Goal: Check status: Check status

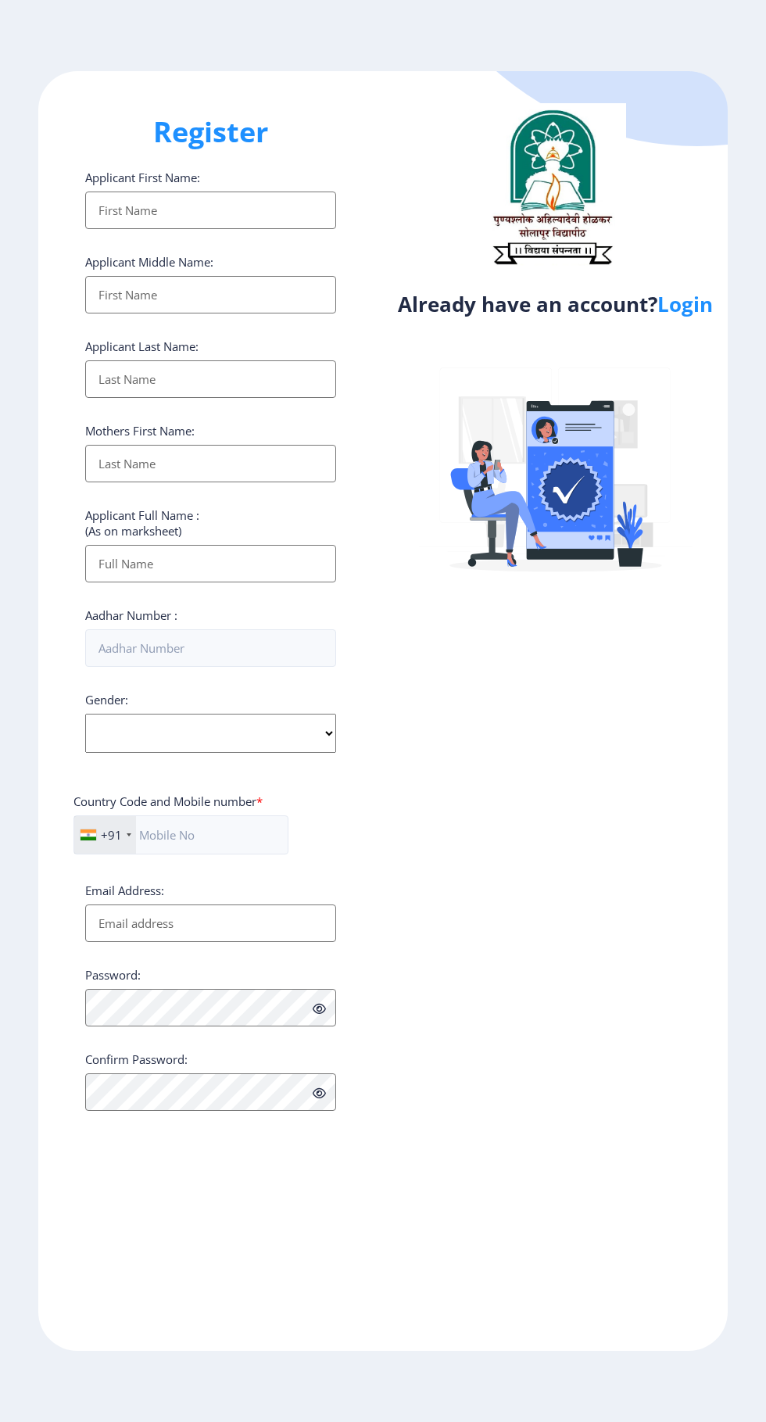
select select
click at [707, 317] on link "Login" at bounding box center [684, 304] width 55 height 28
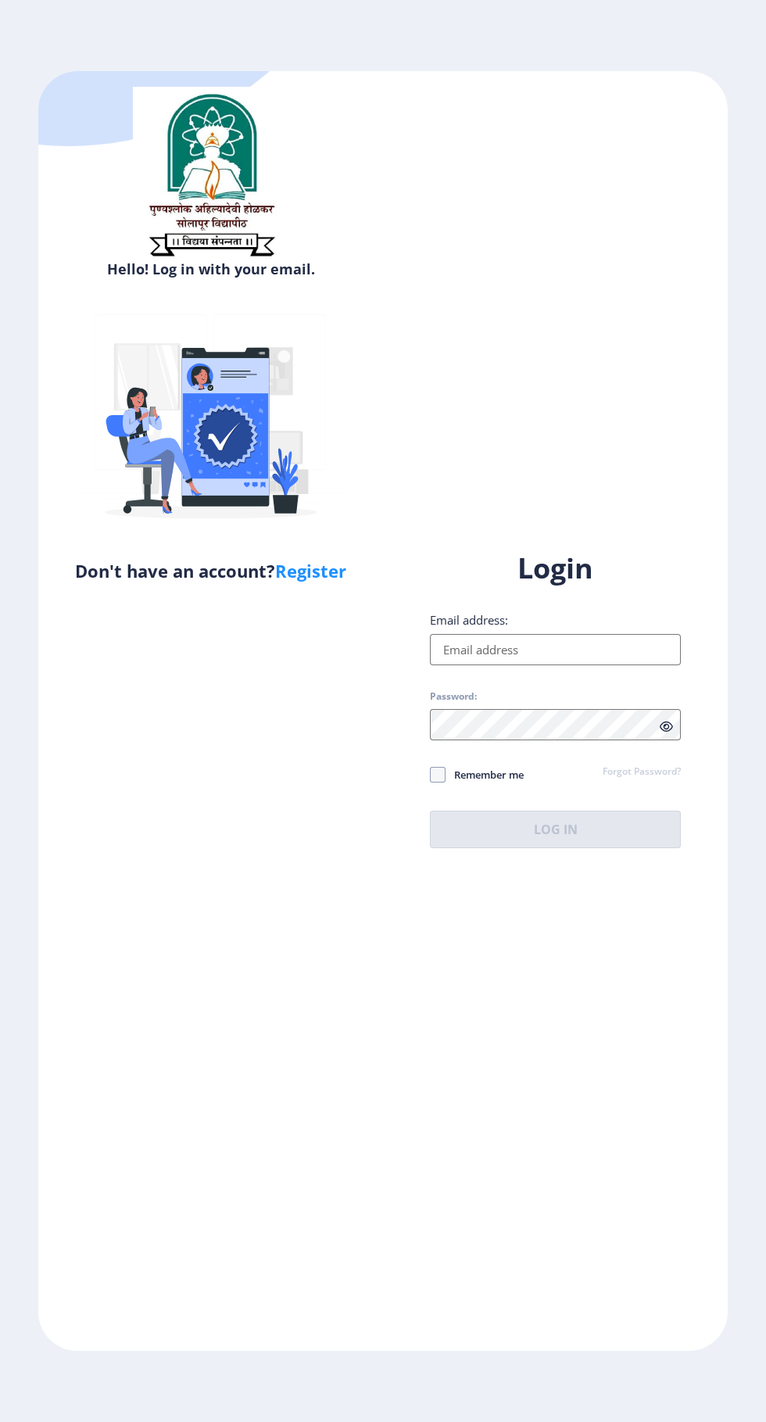
click at [568, 665] on input "Email address:" at bounding box center [555, 649] width 251 height 31
type input "[EMAIL_ADDRESS][DOMAIN_NAME]"
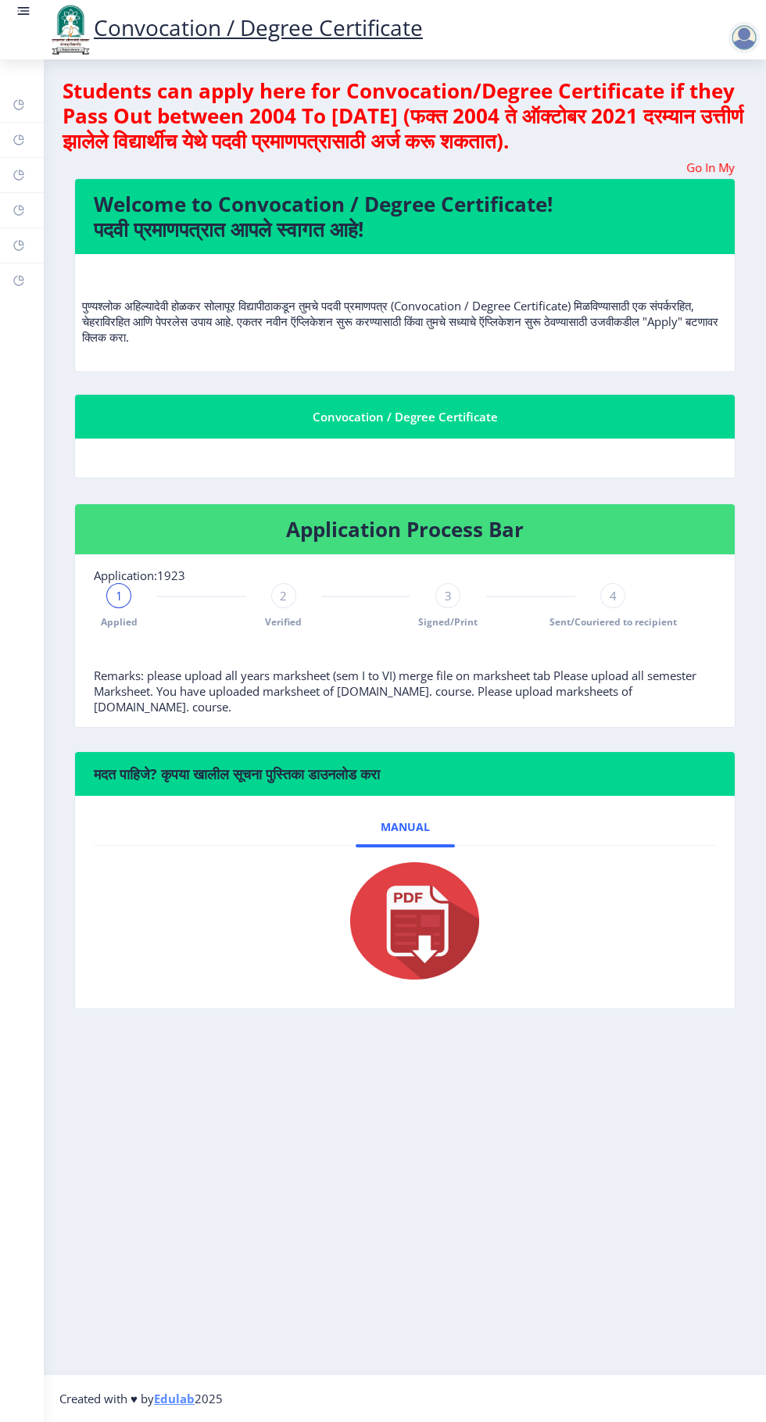
click at [284, 591] on span "2" at bounding box center [283, 596] width 7 height 16
click at [286, 622] on span "Verified" at bounding box center [283, 621] width 37 height 13
click at [119, 596] on rect at bounding box center [119, 596] width 16 height 16
click at [284, 605] on div at bounding box center [283, 595] width 25 height 25
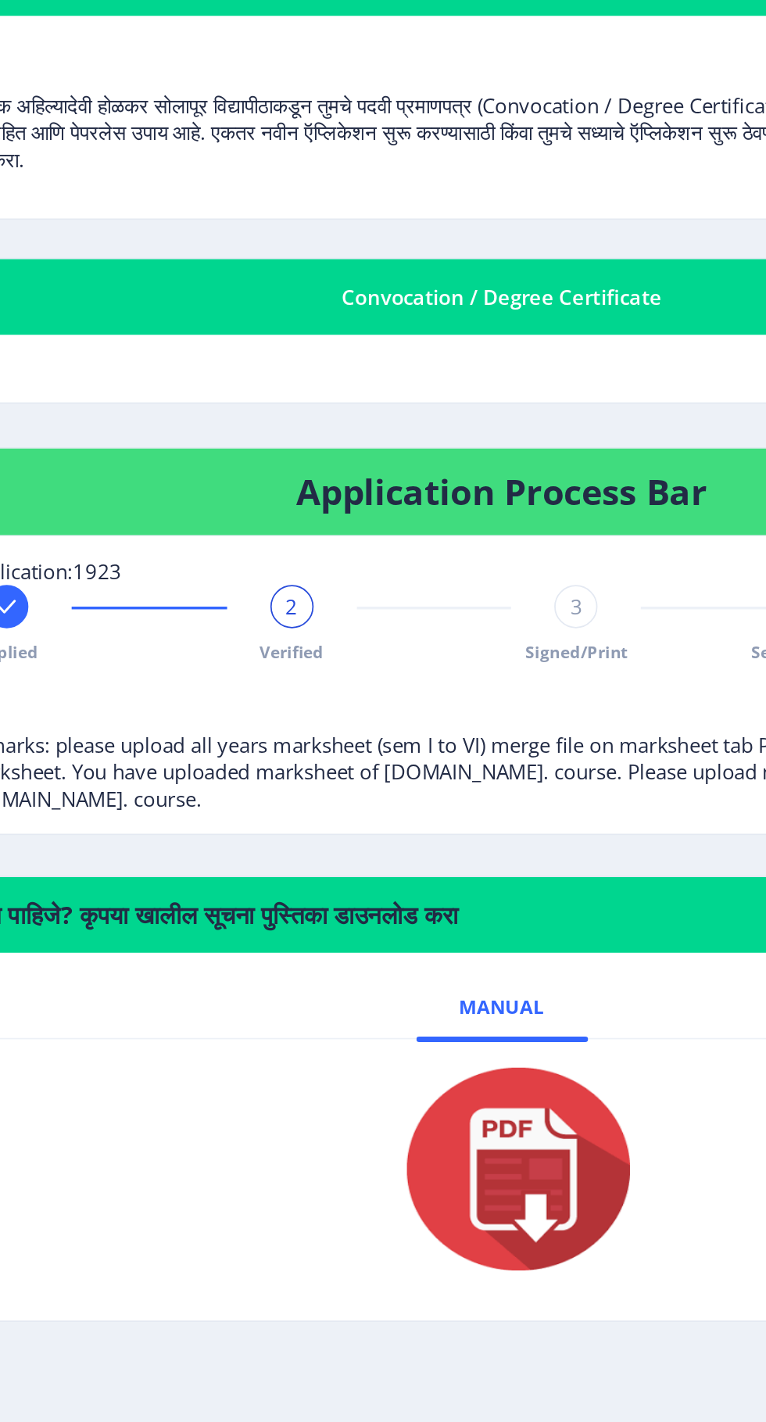
click at [275, 593] on div "2" at bounding box center [283, 595] width 25 height 25
click at [277, 596] on div "2" at bounding box center [283, 595] width 25 height 25
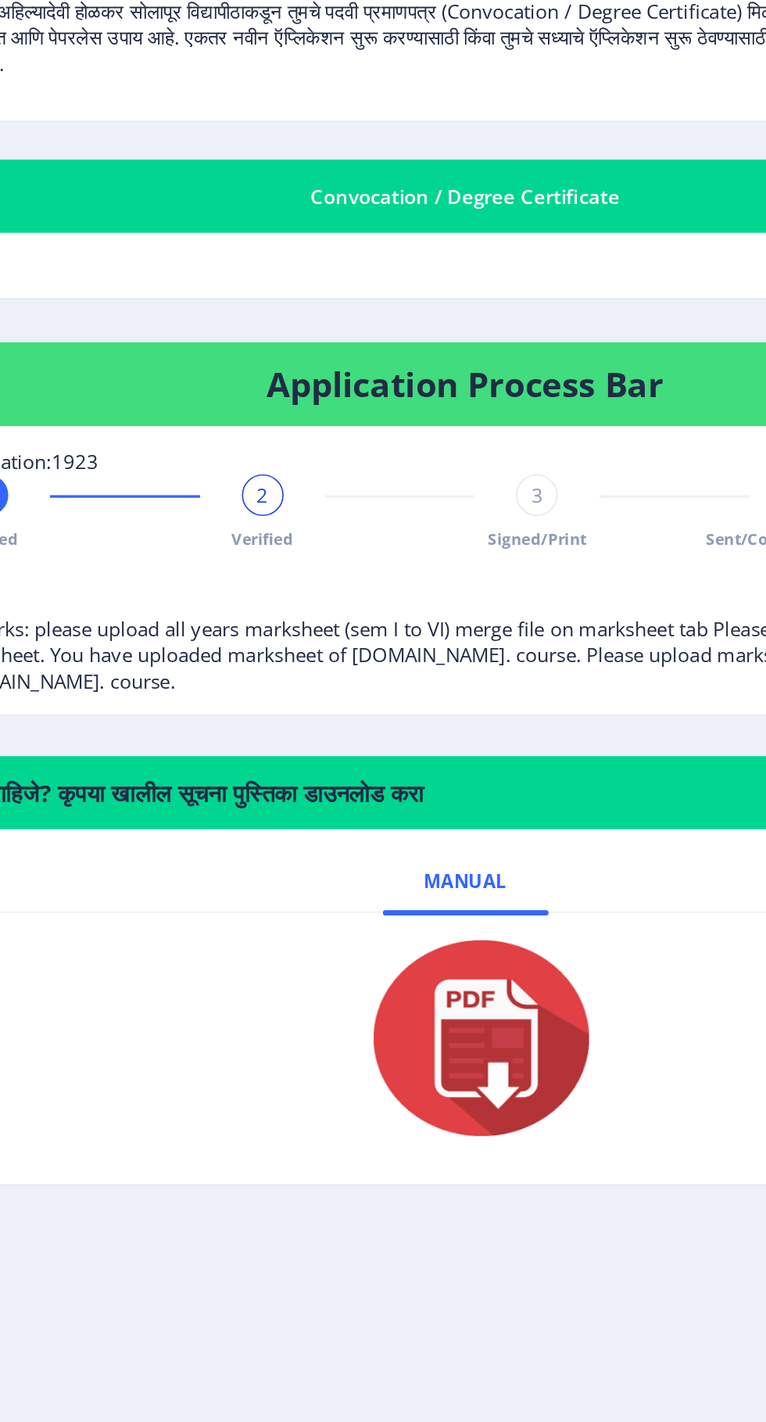
click at [291, 607] on div "2 Verified" at bounding box center [283, 605] width 25 height 45
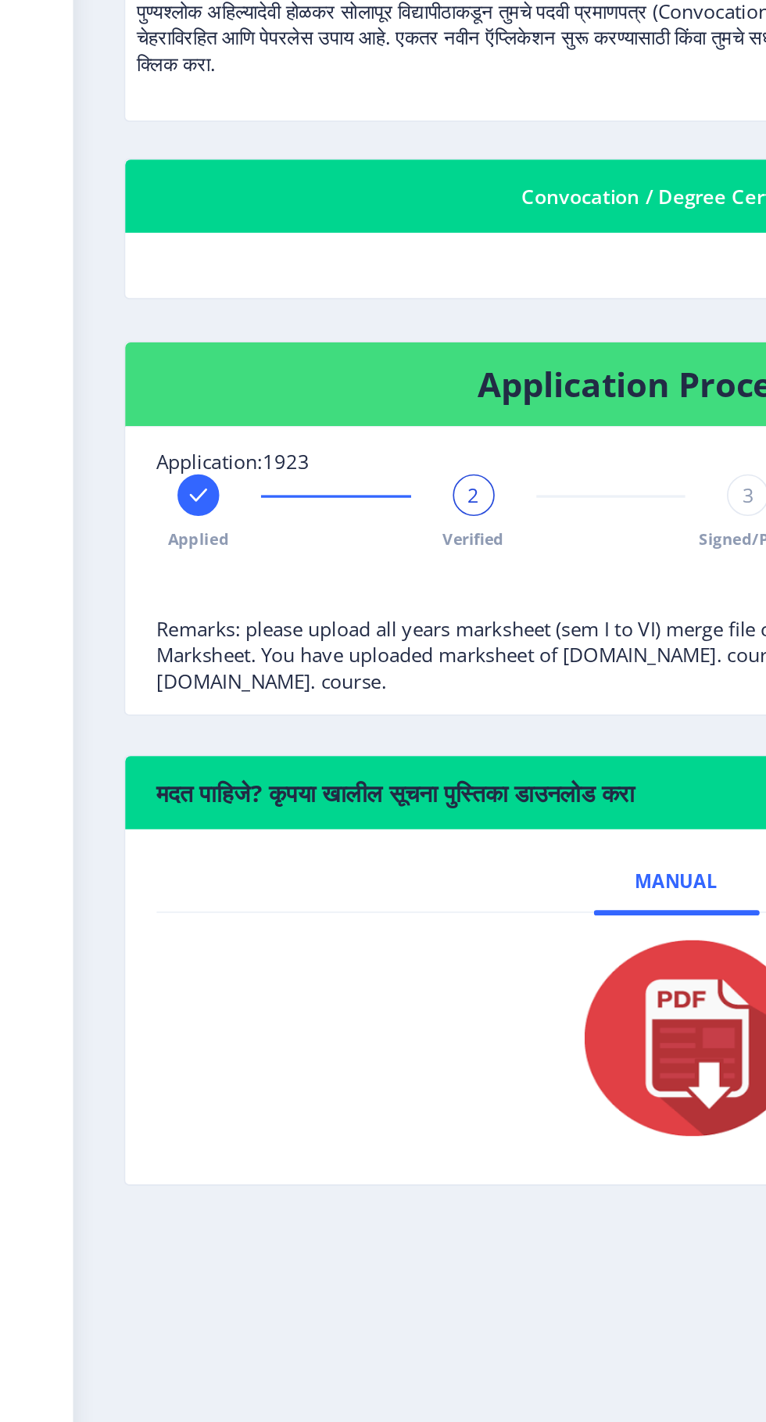
click at [103, 618] on span "Applied" at bounding box center [119, 621] width 37 height 13
click at [283, 596] on rect at bounding box center [284, 596] width 16 height 16
click at [116, 597] on rect at bounding box center [119, 596] width 16 height 16
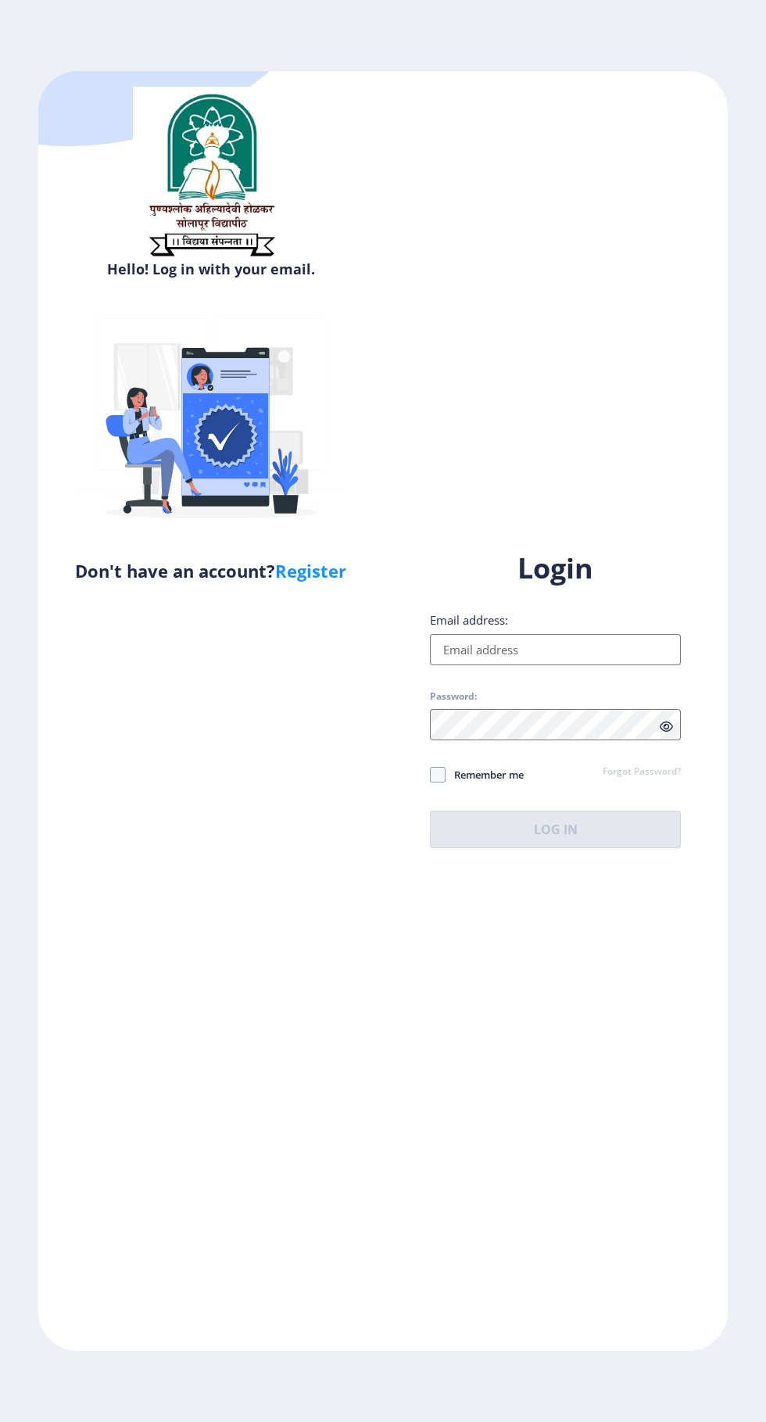
select select
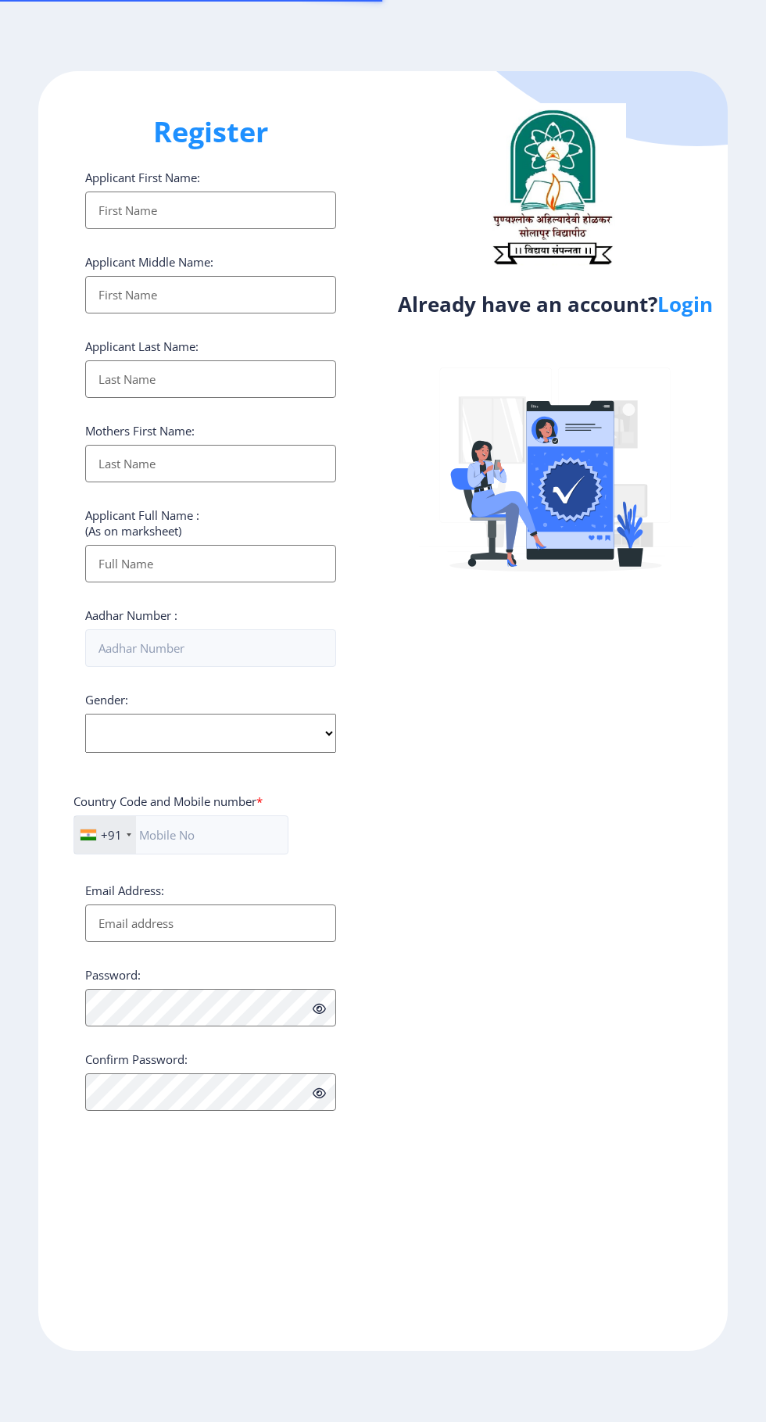
select select
click at [703, 309] on link "Login" at bounding box center [684, 304] width 55 height 28
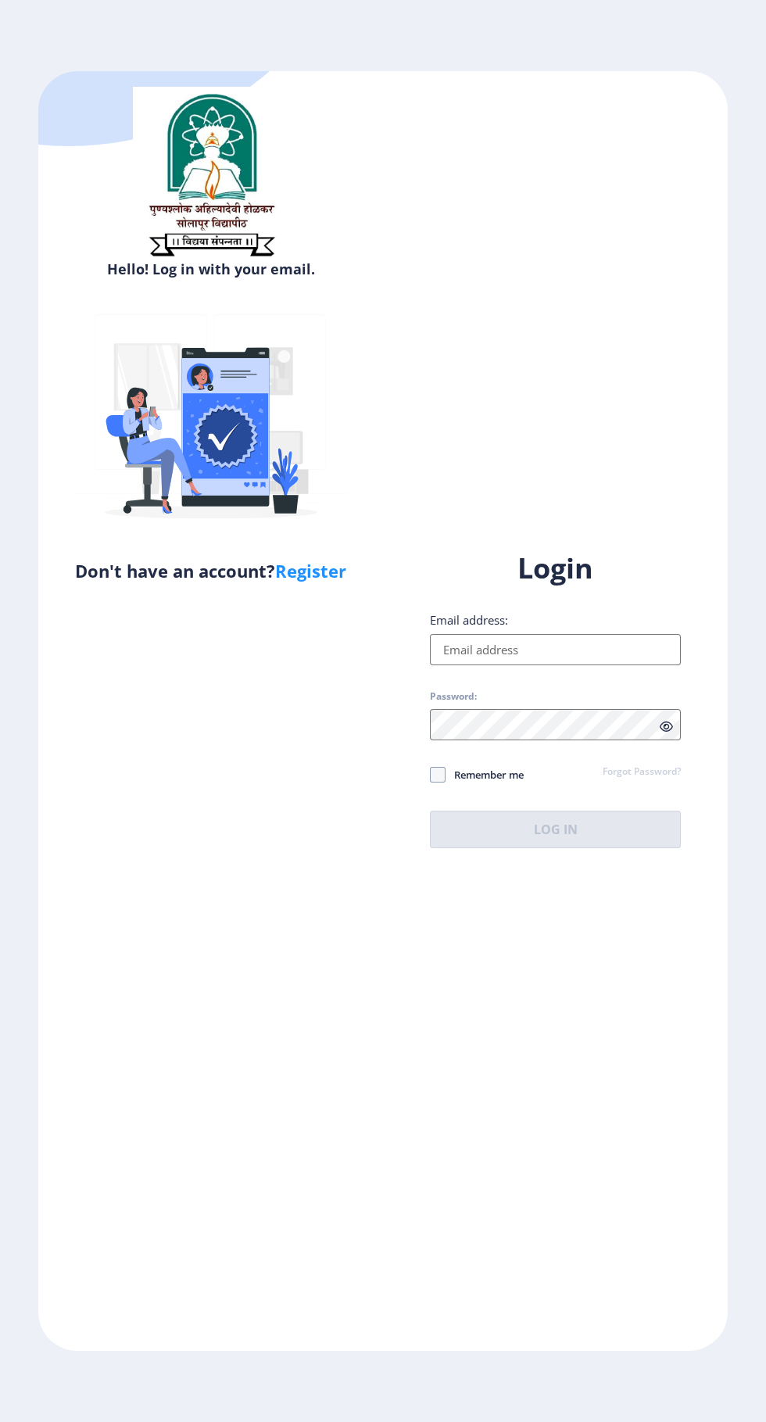
click at [550, 665] on input "Email address:" at bounding box center [555, 649] width 251 height 31
type input "[EMAIL_ADDRESS][DOMAIN_NAME]"
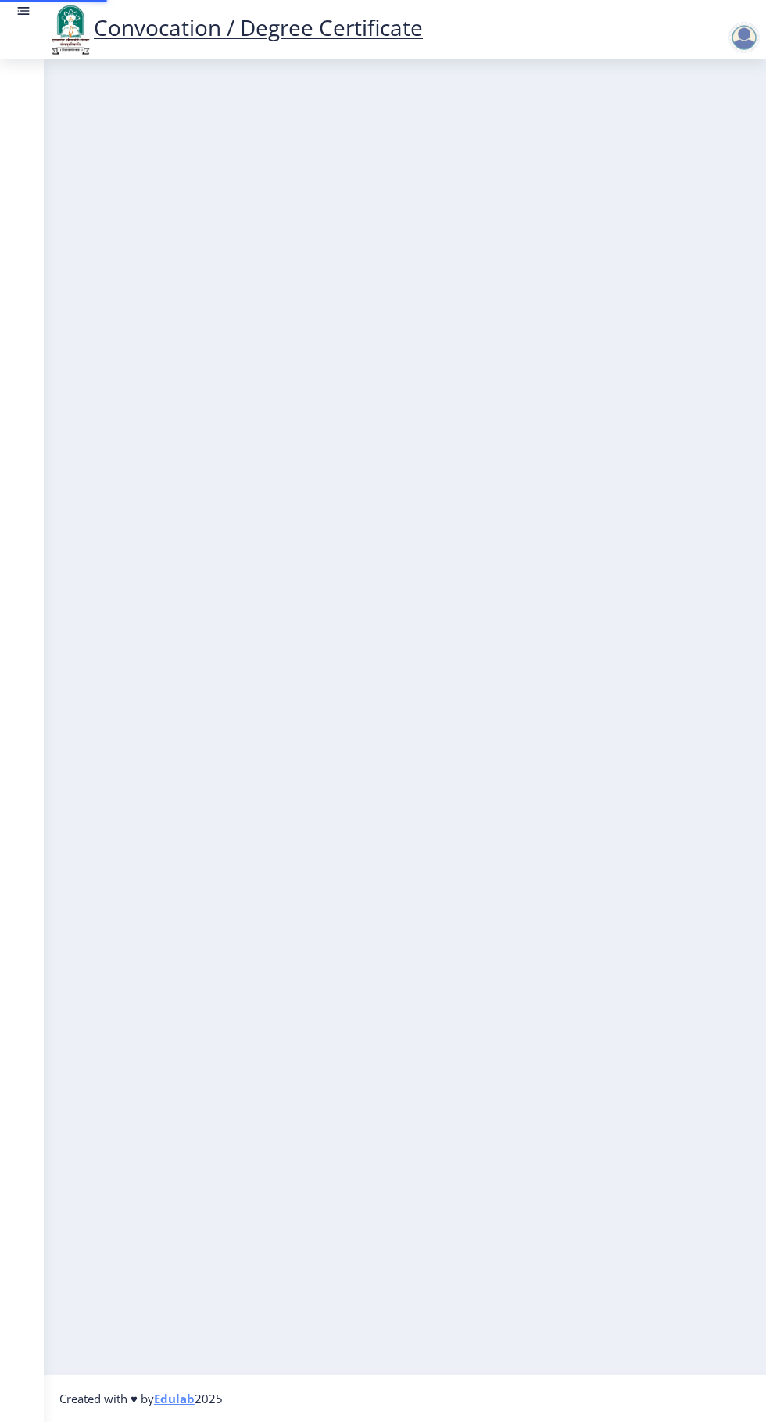
click at [608, 950] on nb-layout-column at bounding box center [405, 716] width 722 height 1315
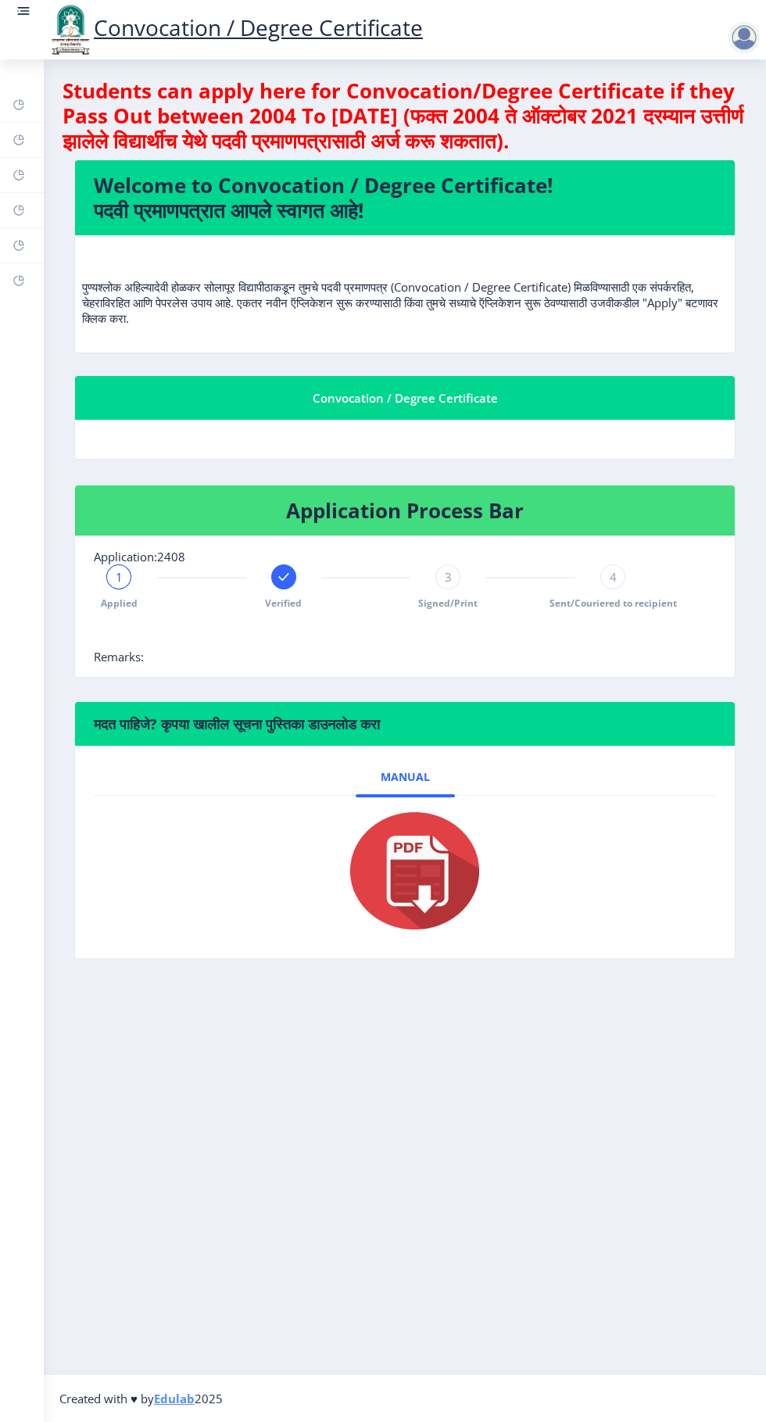
click at [292, 603] on span "Verified" at bounding box center [283, 602] width 37 height 13
click at [291, 603] on span "Verified" at bounding box center [283, 602] width 37 height 13
click at [289, 577] on div "2" at bounding box center [283, 576] width 25 height 25
click at [299, 598] on span "Verified" at bounding box center [283, 602] width 37 height 13
click at [292, 589] on div "2 Verified" at bounding box center [283, 586] width 25 height 45
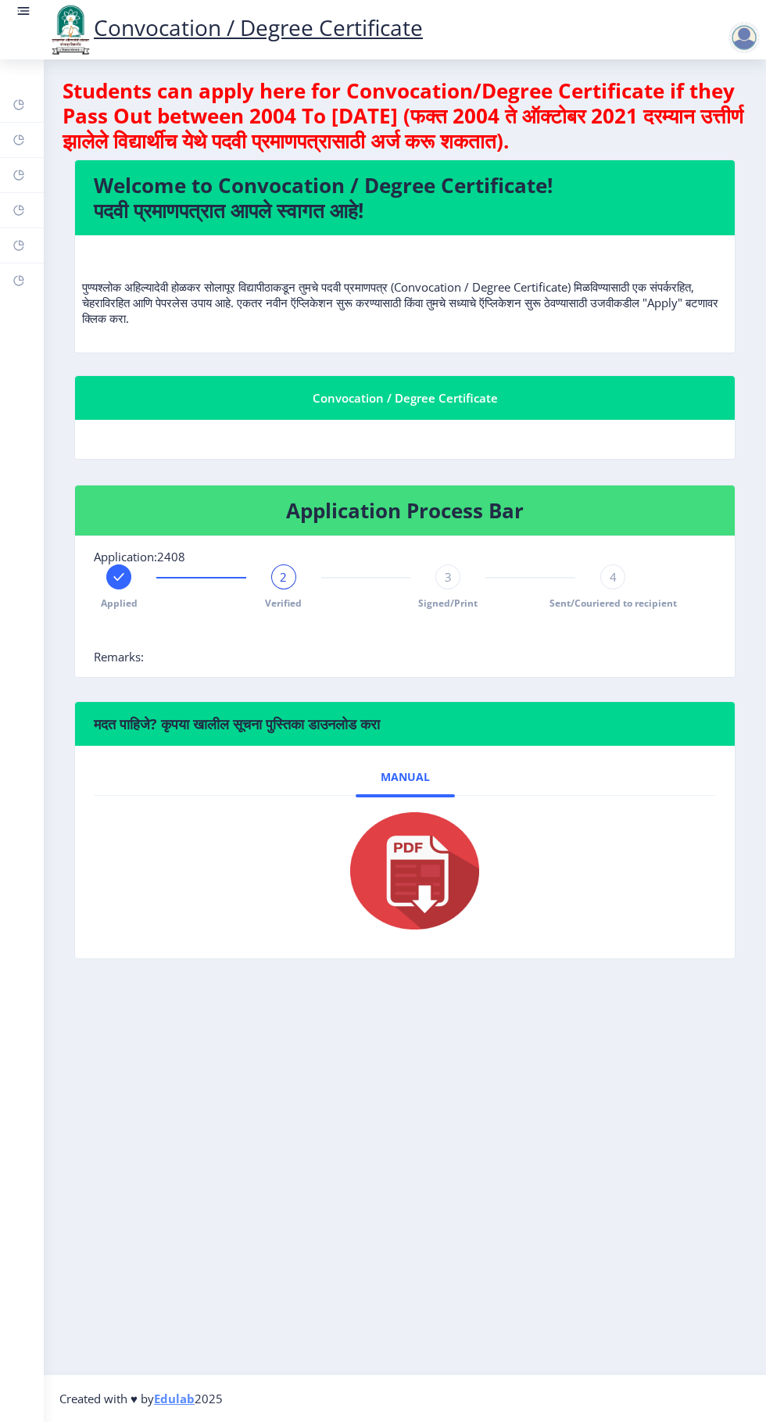
click at [283, 575] on span "2" at bounding box center [283, 577] width 7 height 16
click at [283, 576] on span "2" at bounding box center [283, 577] width 7 height 16
click at [277, 581] on div "2" at bounding box center [283, 576] width 25 height 25
click at [277, 575] on div "2" at bounding box center [283, 576] width 25 height 25
click at [274, 578] on div "2" at bounding box center [283, 576] width 25 height 25
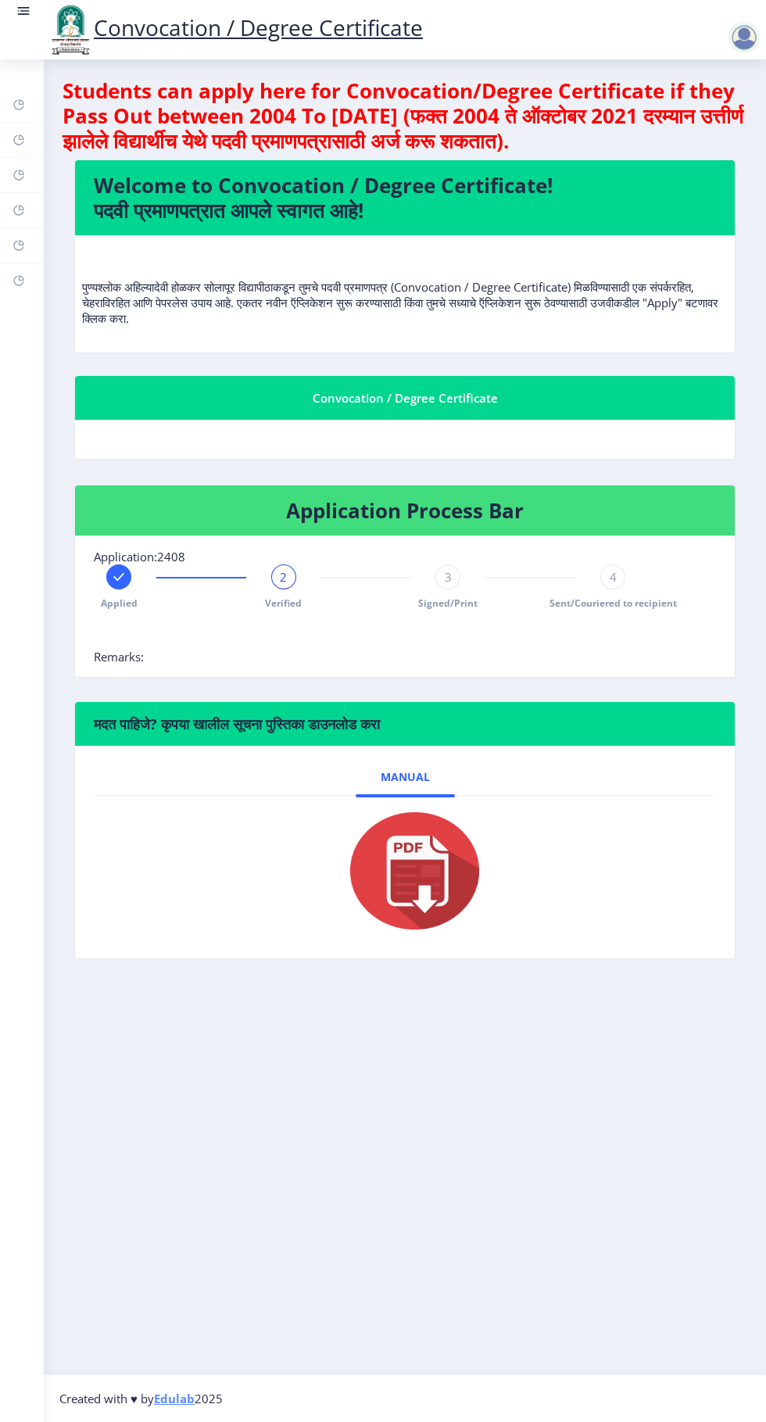
click at [278, 568] on div "2" at bounding box center [283, 576] width 25 height 25
click at [285, 607] on span "Verified" at bounding box center [283, 602] width 37 height 13
